Goal: Navigation & Orientation: Find specific page/section

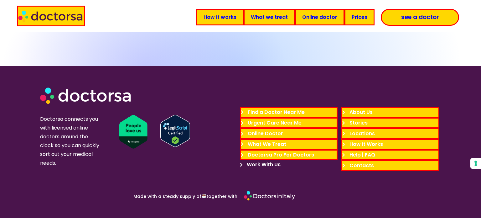
scroll to position [1935, 0]
